Goal: Navigation & Orientation: Find specific page/section

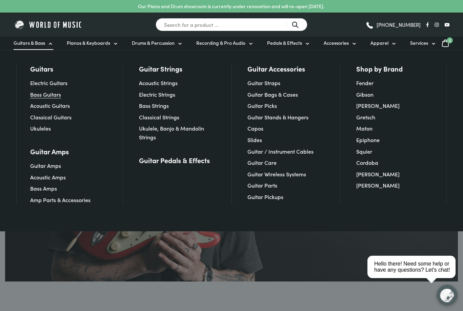
click at [54, 96] on link "Bass Guitars" at bounding box center [45, 94] width 31 height 7
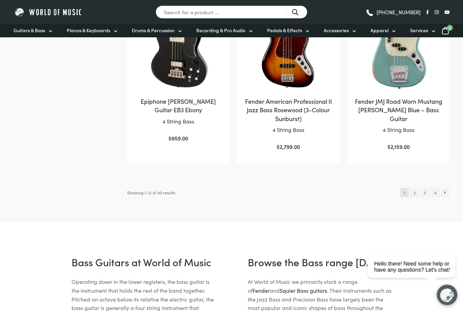
scroll to position [712, 0]
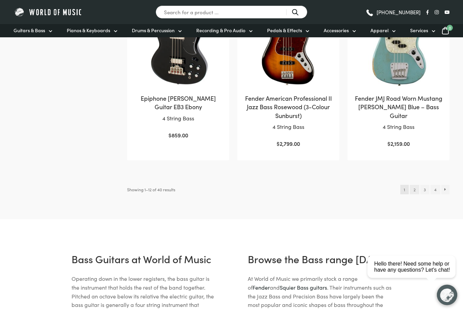
click at [417, 187] on link "2" at bounding box center [414, 190] width 9 height 10
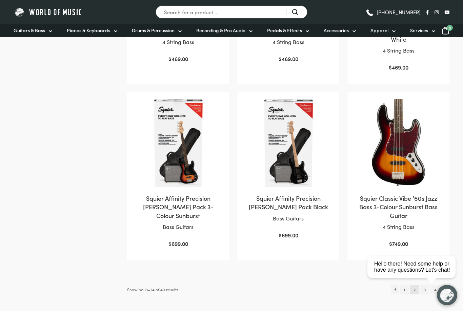
scroll to position [628, 0]
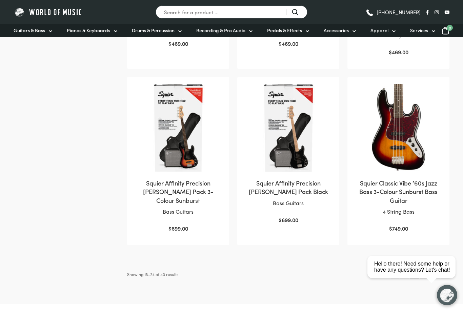
click at [424, 270] on link "3" at bounding box center [425, 275] width 9 height 10
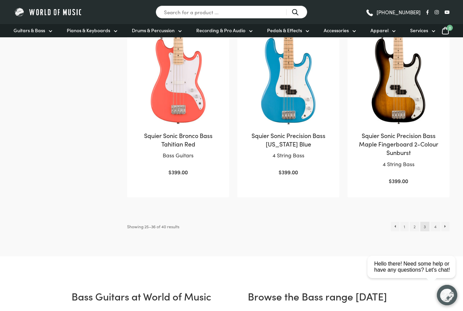
scroll to position [668, 0]
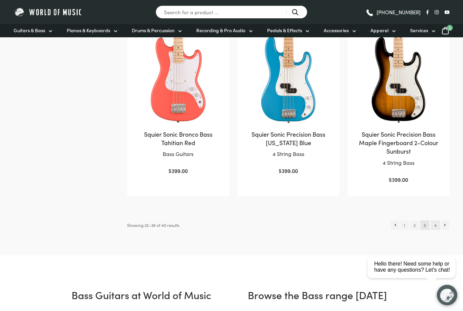
click at [438, 222] on link "4" at bounding box center [436, 226] width 10 height 10
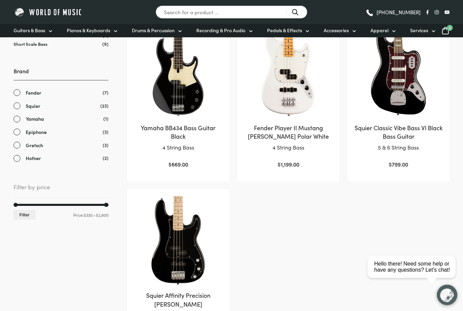
scroll to position [163, 0]
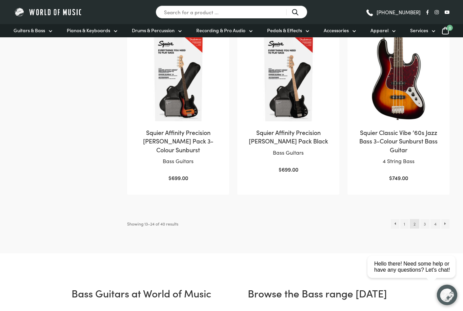
scroll to position [693, 0]
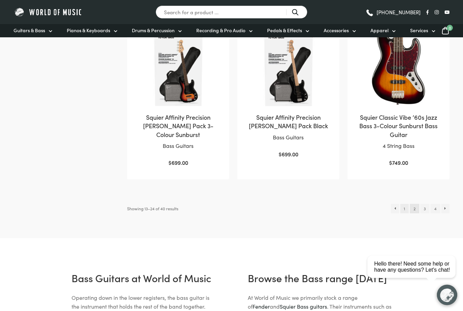
click at [405, 204] on link "1" at bounding box center [405, 209] width 8 height 10
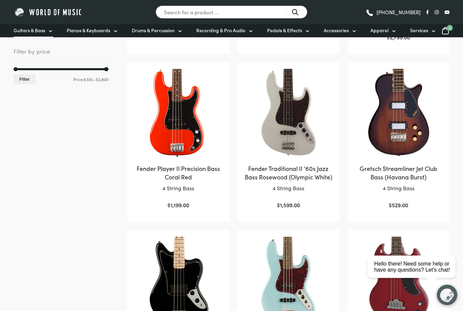
scroll to position [298, 0]
click at [36, 31] on span "Guitars & Bass" at bounding box center [30, 30] width 32 height 7
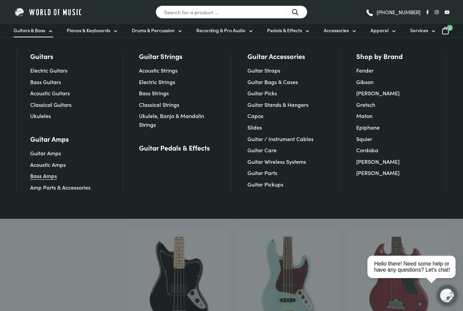
click at [46, 177] on link "Bass Amps" at bounding box center [43, 175] width 27 height 7
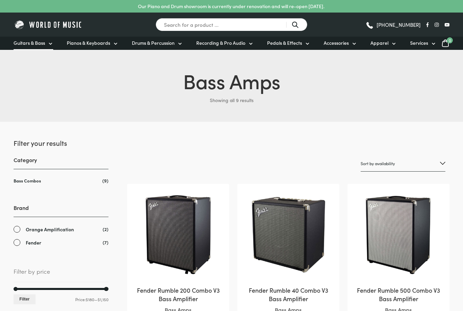
click at [34, 46] on span "Guitars & Bass" at bounding box center [30, 42] width 32 height 7
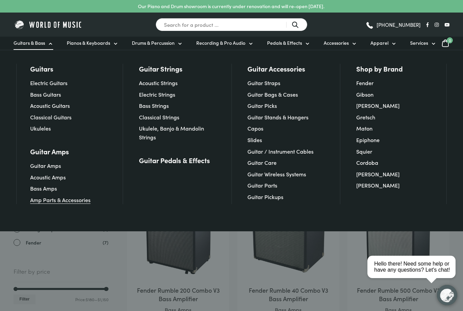
scroll to position [390, 0]
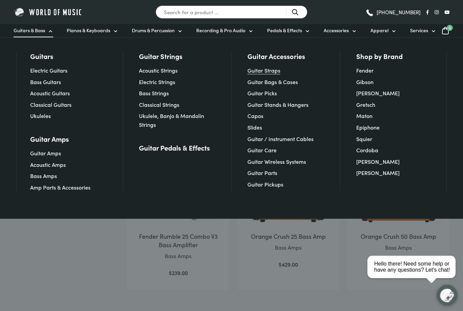
click at [268, 71] on link "Guitar Straps" at bounding box center [264, 70] width 33 height 7
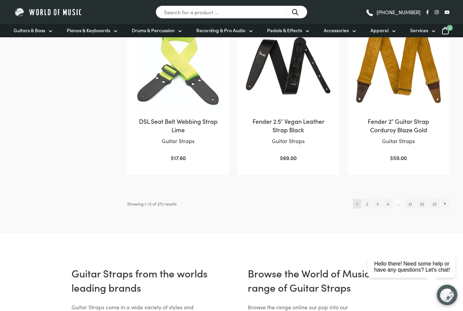
scroll to position [681, 0]
click at [365, 203] on link "2" at bounding box center [367, 204] width 9 height 10
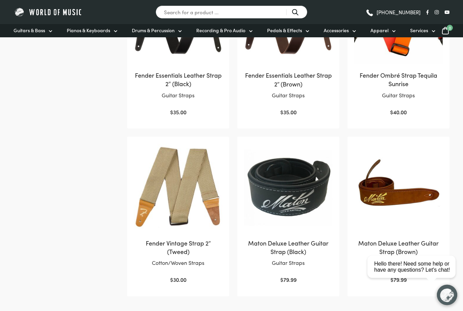
scroll to position [610, 0]
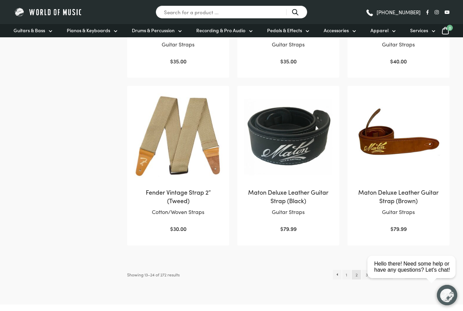
click at [366, 236] on html "close Hello there! Need some help or have any questions? Let's chat!" at bounding box center [414, 236] width 98 height 0
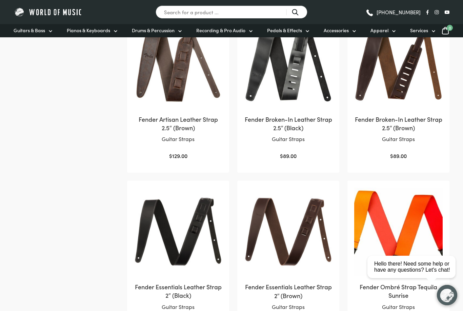
scroll to position [337, 0]
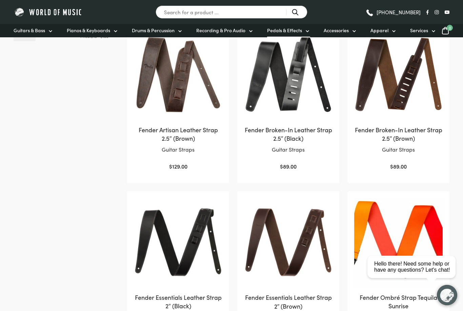
click at [286, 32] on span "Pedals & Effects" at bounding box center [284, 30] width 35 height 7
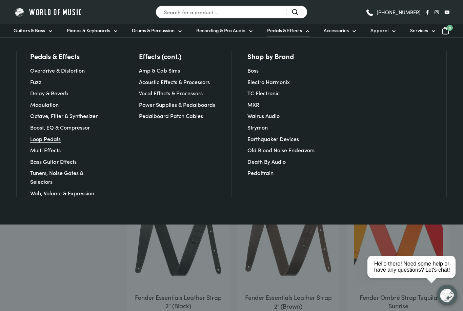
click at [51, 139] on link "Loop Pedals" at bounding box center [45, 138] width 31 height 7
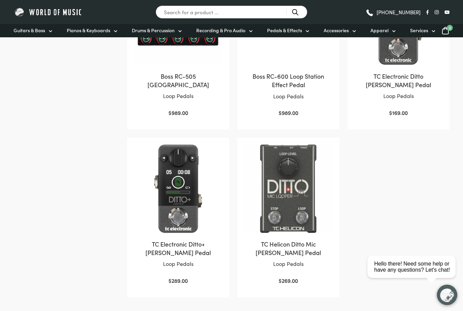
scroll to position [550, 0]
